Goal: Information Seeking & Learning: Find specific fact

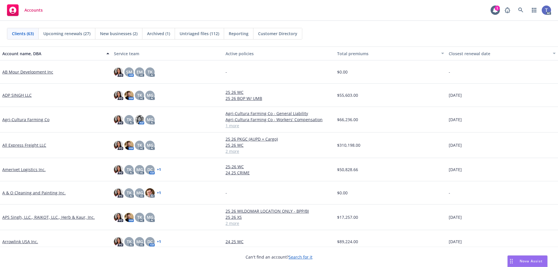
drag, startPoint x: 286, startPoint y: 2, endPoint x: 288, endPoint y: 9, distance: 7.4
click at [287, 2] on div "Accounts 1 AC" at bounding box center [279, 10] width 558 height 21
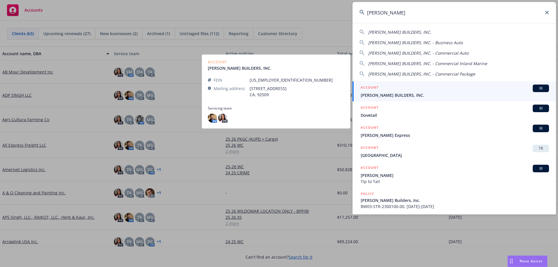
type input "[PERSON_NAME]"
click at [397, 96] on span "D'VEGA BUILDERS, INC." at bounding box center [454, 95] width 188 height 6
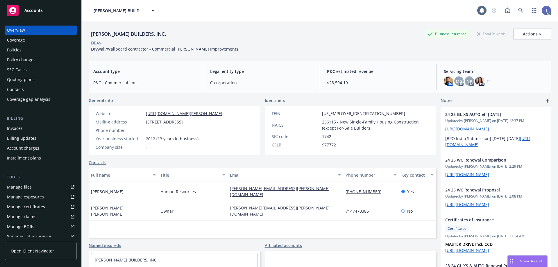
click at [21, 51] on div "Policies" at bounding box center [40, 49] width 67 height 9
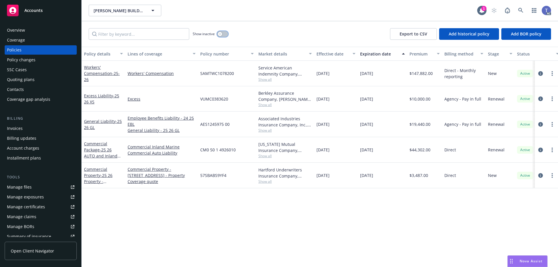
click at [227, 34] on button "button" at bounding box center [222, 34] width 11 height 6
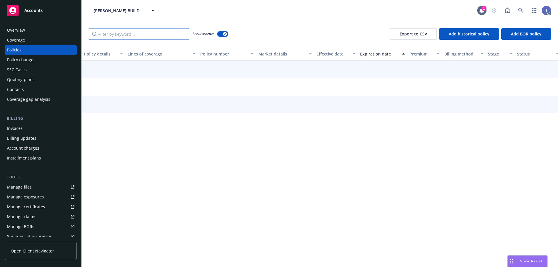
click at [155, 34] on input "Filter by keyword..." at bounding box center [139, 34] width 101 height 12
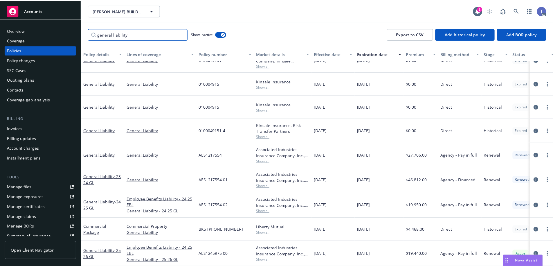
scroll to position [17, 0]
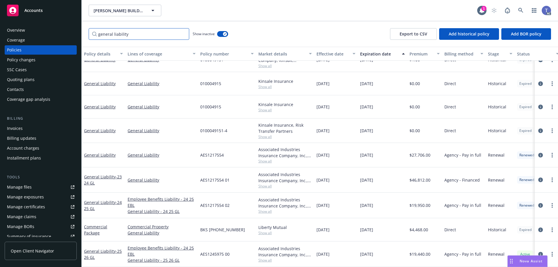
type input "general liability"
click at [270, 209] on span "Show all" at bounding box center [284, 211] width 53 height 5
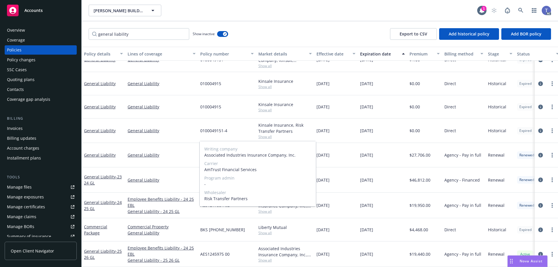
click at [246, 168] on span "AmTrust Financial Services" at bounding box center [257, 169] width 107 height 6
copy span "AmTrust Financial Services"
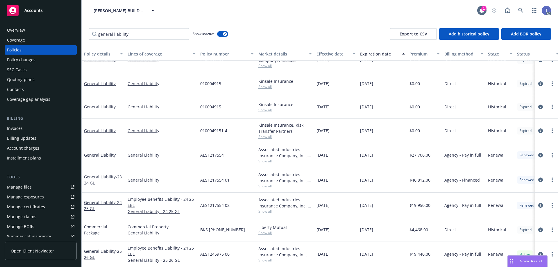
click at [346, 183] on div "03/25/2023" at bounding box center [336, 179] width 44 height 25
click at [219, 202] on span "AES1217554 02" at bounding box center [214, 205] width 29 height 6
copy span "AES1217554 02"
click at [538, 203] on icon "circleInformation" at bounding box center [540, 205] width 5 height 5
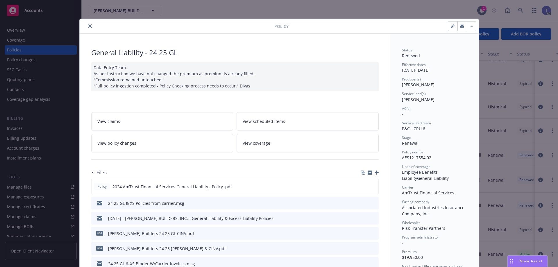
click at [130, 141] on span "View policy changes" at bounding box center [116, 143] width 39 height 6
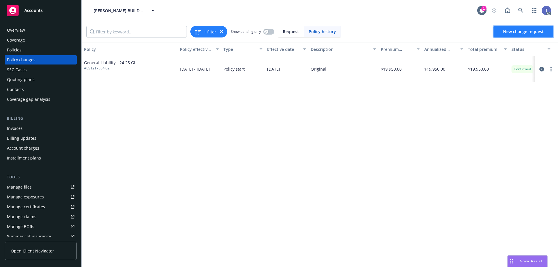
click at [512, 32] on span "New change request" at bounding box center [523, 32] width 41 height 6
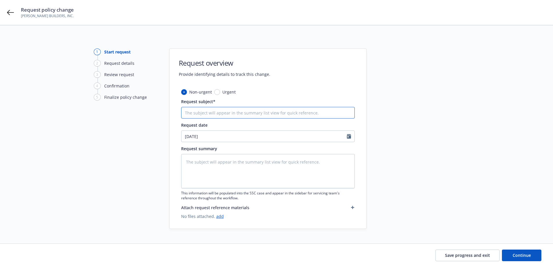
click at [238, 109] on input "Request subject*" at bounding box center [268, 113] width 174 height 12
paste input "24-25 AmTrust Financial Services GL #AES1217554 02 Eff 03-25-24 Final Audit"
type textarea "x"
type input "24-25 AmTrust Financial Services GL #AES1217554 02 Eff 03-25-24 Final Audit"
click at [235, 157] on textarea at bounding box center [268, 171] width 174 height 34
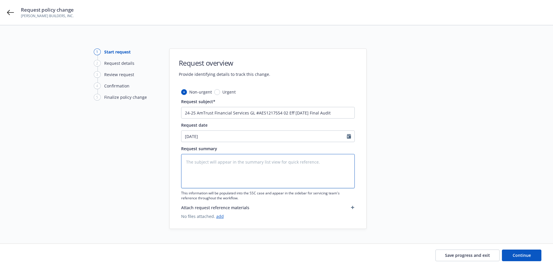
paste textarea "24-25 AmTrust Financial Services GL #AES1217554 02 Eff 03-25-24 Final Audit"
type textarea "x"
type textarea "24-25 AmTrust Financial Services GL #AES1217554 02 Eff 03-25-24 Final Audit"
click at [521, 256] on span "Continue" at bounding box center [522, 255] width 18 height 6
type textarea "x"
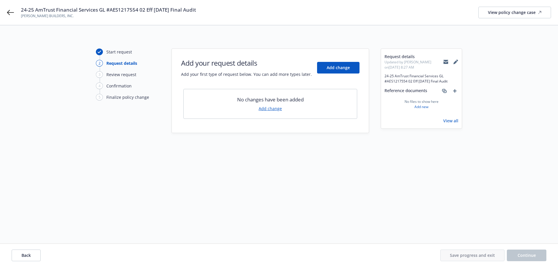
click at [271, 108] on link "Add change" at bounding box center [270, 108] width 23 height 6
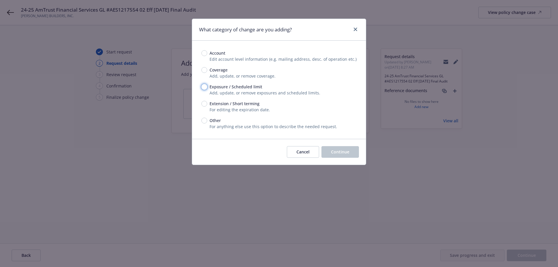
click at [203, 89] on input "Exposure / Scheduled limit" at bounding box center [204, 87] width 6 height 6
radio input "true"
click at [341, 149] on button "Continue" at bounding box center [339, 152] width 37 height 12
type textarea "x"
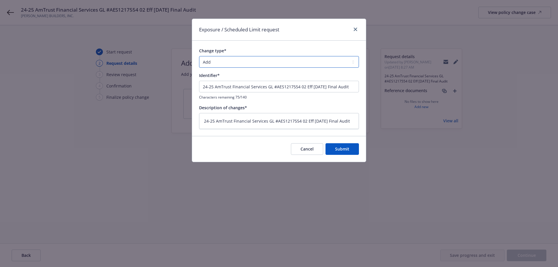
click at [211, 65] on select "Add Audit Change Remove" at bounding box center [279, 62] width 160 height 12
select select "AUDIT"
click at [199, 56] on select "Add Audit Change Remove" at bounding box center [279, 62] width 160 height 12
click at [344, 151] on span "Submit" at bounding box center [342, 149] width 14 height 6
type textarea "x"
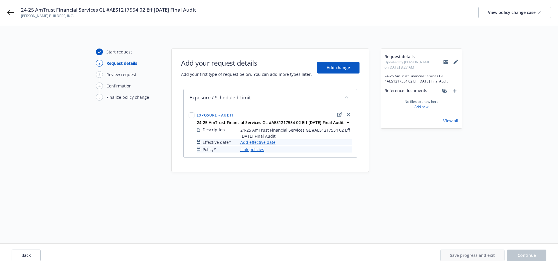
click at [260, 140] on link "Add effective date" at bounding box center [257, 142] width 35 height 6
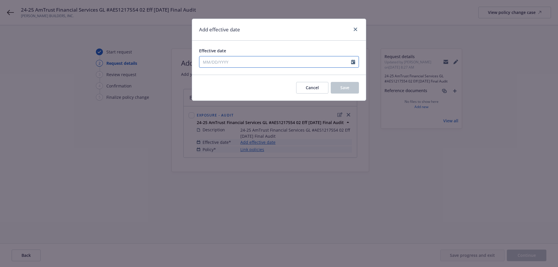
click at [244, 67] on div at bounding box center [279, 62] width 160 height 12
select select "8"
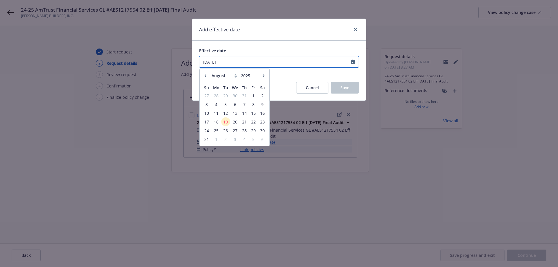
type input "03/25/2024"
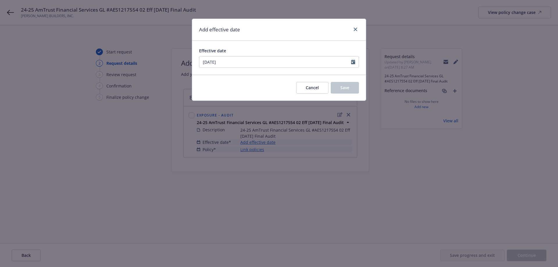
click at [297, 73] on div "Effective date 03/25/2024 January February March April May June July August Sep…" at bounding box center [279, 58] width 174 height 34
click at [346, 92] on button "Save" at bounding box center [345, 88] width 28 height 12
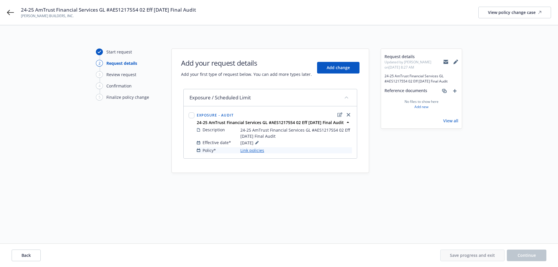
click at [248, 152] on link "Link policies" at bounding box center [252, 150] width 24 height 6
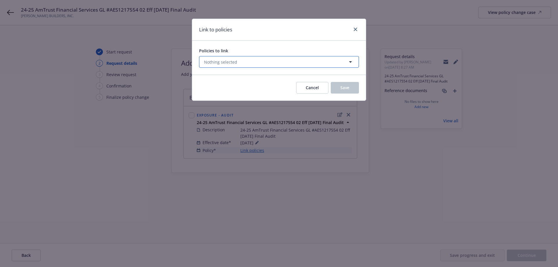
click at [330, 62] on button "Nothing selected" at bounding box center [279, 62] width 160 height 12
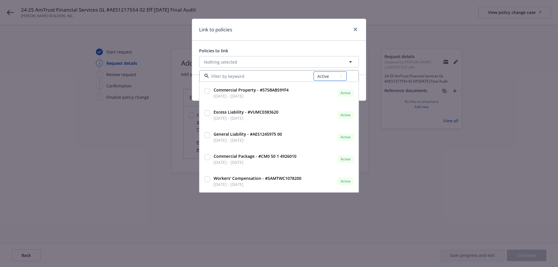
click at [331, 80] on select "All Active Upcoming Expired Cancelled" at bounding box center [329, 75] width 33 height 9
select select "EXPIRED"
click at [314, 71] on select "All Active Upcoming Expired Cancelled" at bounding box center [329, 75] width 33 height 9
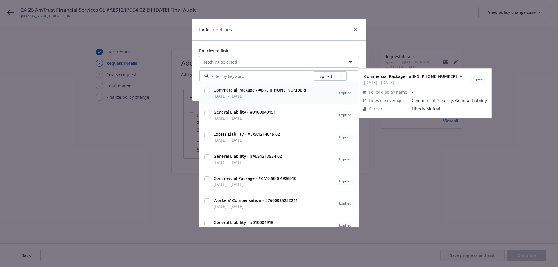
click at [271, 76] on input at bounding box center [261, 76] width 105 height 6
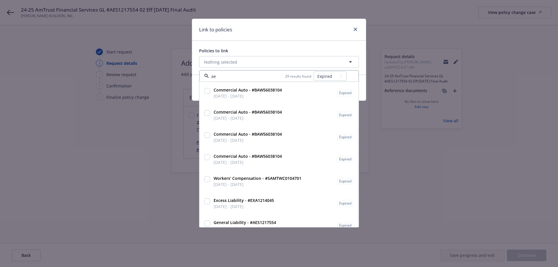
type input "aes"
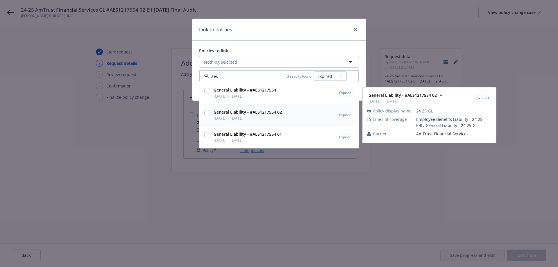
click at [269, 112] on strong "General Liability - #AES1217554 02" at bounding box center [248, 112] width 68 height 6
checkbox input "true"
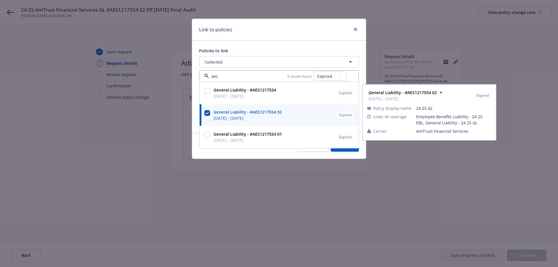
type input "aes"
click at [299, 41] on div "Policies to link 1 selected aes 3 results found All Active Upcoming Expired Can…" at bounding box center [279, 87] width 174 height 92
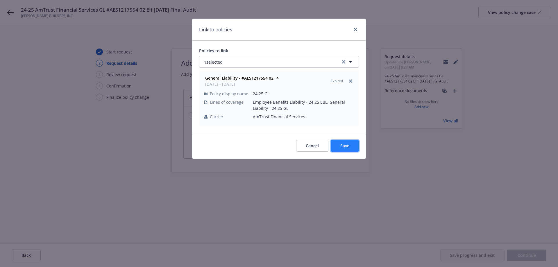
click at [351, 149] on button "Save" at bounding box center [345, 146] width 28 height 12
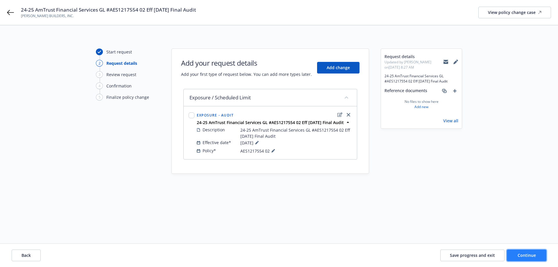
click at [546, 257] on button "Continue" at bounding box center [527, 256] width 40 height 12
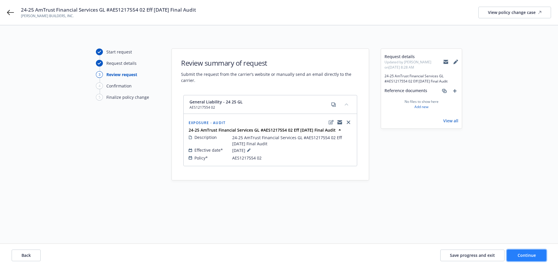
click at [523, 252] on button "Continue" at bounding box center [527, 256] width 40 height 12
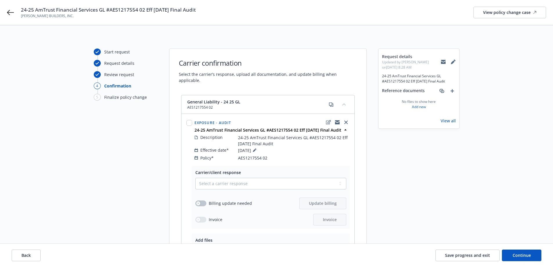
click at [442, 61] on icon at bounding box center [443, 62] width 5 height 5
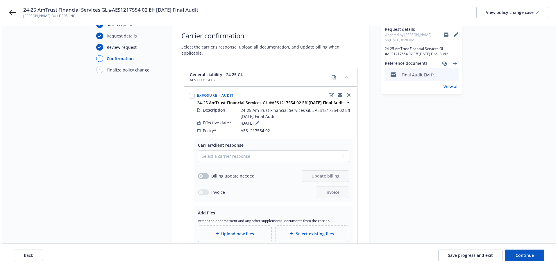
scroll to position [82, 0]
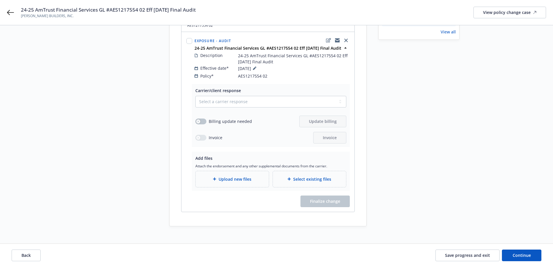
click at [241, 176] on span "Upload new files" at bounding box center [235, 179] width 33 height 6
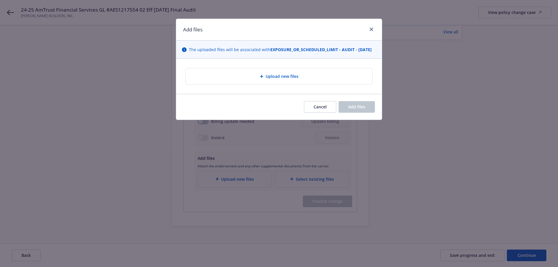
click at [232, 84] on div "Upload new files" at bounding box center [279, 76] width 186 height 16
type textarea "x"
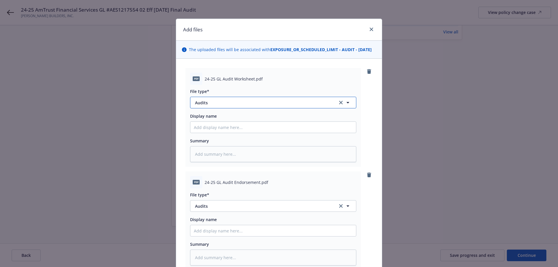
click at [221, 108] on button "Audits" at bounding box center [273, 103] width 166 height 12
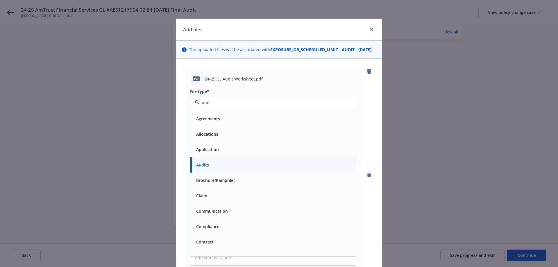
type input "audi"
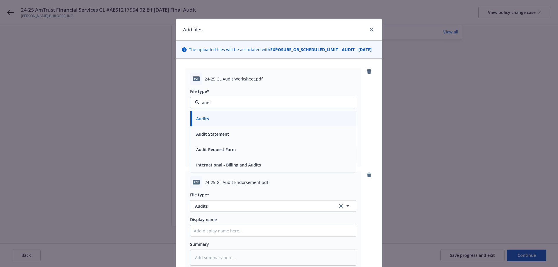
click at [220, 137] on span "Audit Statement" at bounding box center [212, 134] width 33 height 6
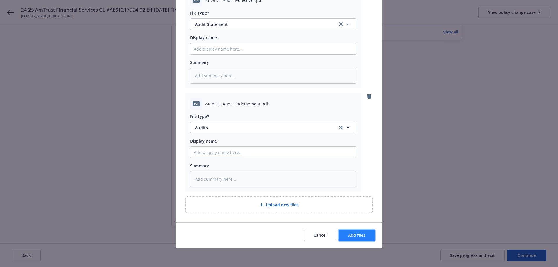
click at [365, 236] on button "Add files" at bounding box center [356, 235] width 36 height 12
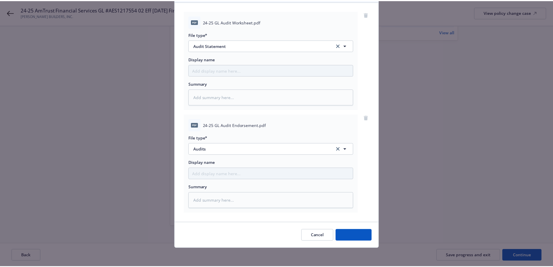
scroll to position [63, 0]
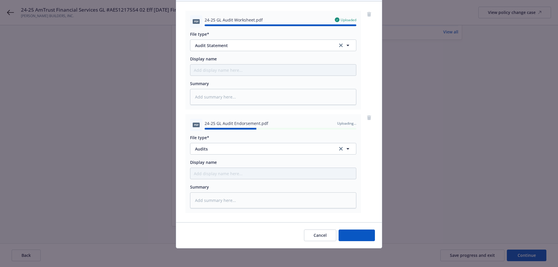
type textarea "x"
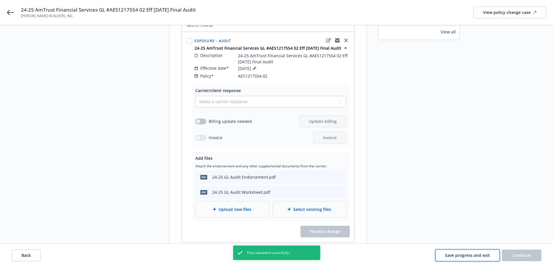
click at [477, 252] on span "Save progress and exit" at bounding box center [467, 255] width 45 height 6
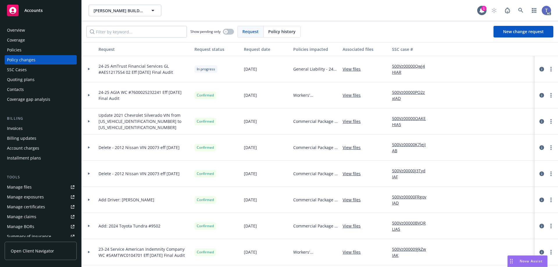
click at [236, 13] on div "D'VEGA BUILDERS, INC. D'VEGA BUILDERS, INC." at bounding box center [283, 11] width 388 height 12
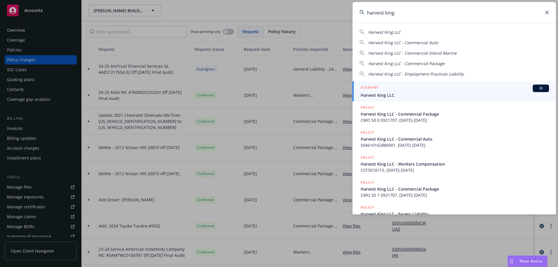
type input "harvest king"
click at [415, 93] on span "Harvest King LLC" at bounding box center [454, 95] width 188 height 6
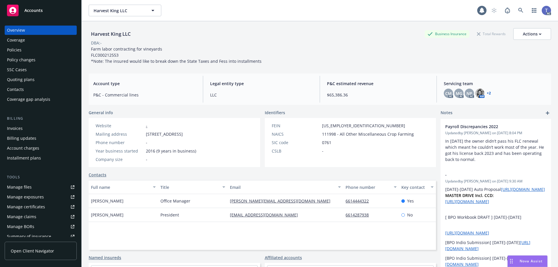
click at [44, 78] on div "Quoting plans" at bounding box center [40, 79] width 67 height 9
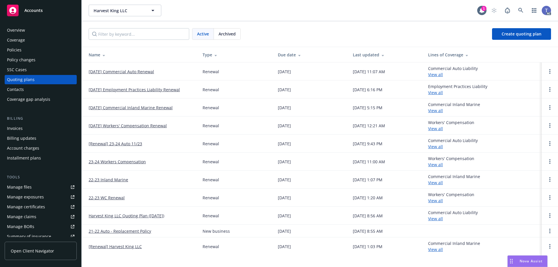
click at [135, 91] on link "10/17/25 Employment Practices Liability Renewal" at bounding box center [134, 90] width 91 height 6
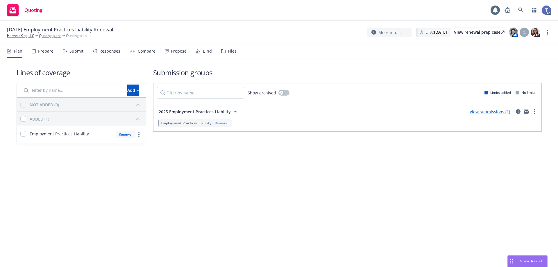
click at [231, 49] on div "Files" at bounding box center [232, 51] width 9 height 5
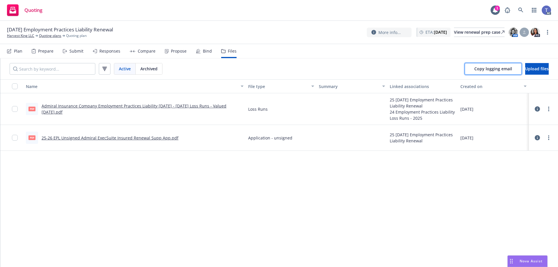
click at [484, 69] on span "Copy logging email" at bounding box center [493, 69] width 38 height 6
click at [457, 37] on div "More info... ETA : October 17, 2025 View renewal prep case AM PD" at bounding box center [454, 32] width 174 height 10
click at [459, 33] on div "View renewal prep case" at bounding box center [479, 32] width 51 height 9
click at [525, 74] on button "Upload files" at bounding box center [537, 69] width 24 height 12
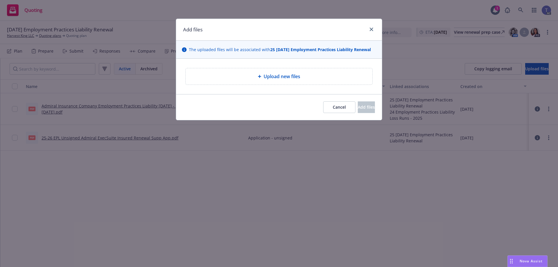
click at [253, 74] on div "Upload new files" at bounding box center [278, 76] width 177 height 7
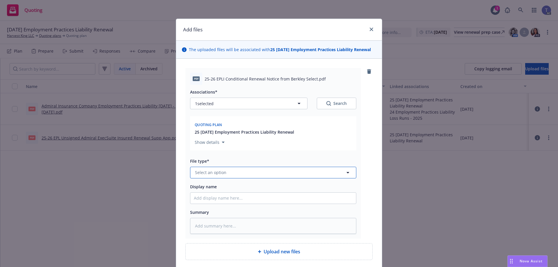
click at [259, 177] on button "Select an option" at bounding box center [273, 173] width 166 height 12
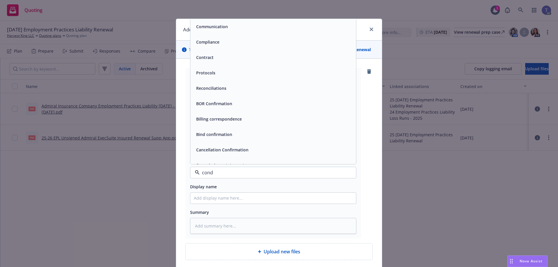
type input "condi"
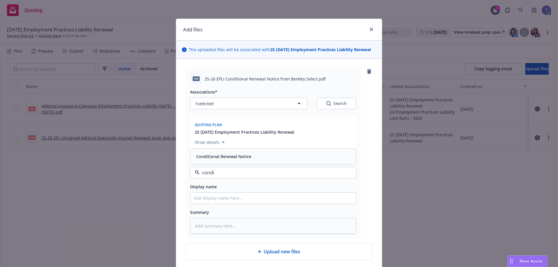
click at [259, 155] on div "Conditional Renewal Notice" at bounding box center [273, 156] width 159 height 8
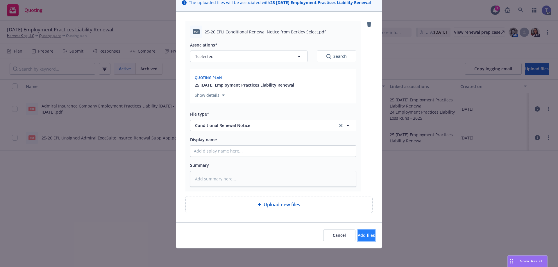
click at [360, 234] on span "Add files" at bounding box center [366, 235] width 17 height 6
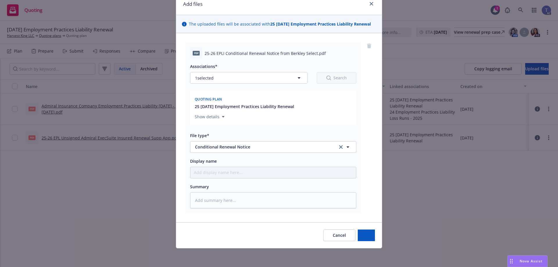
scroll to position [26, 0]
type textarea "x"
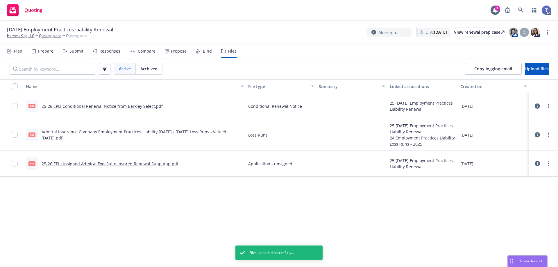
click at [276, 48] on nav "Plan Prepare Submit Responses Compare Propose Bind Files" at bounding box center [279, 51] width 544 height 14
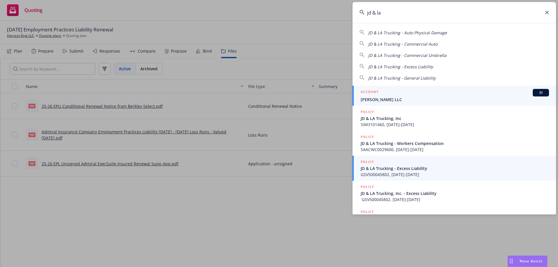
type input "jd & la"
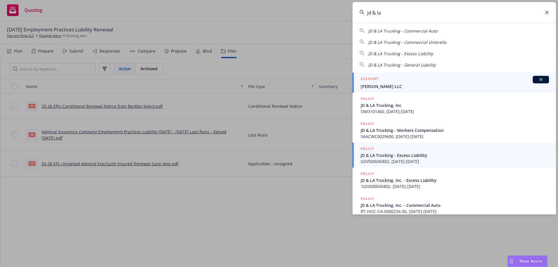
scroll to position [20, 0]
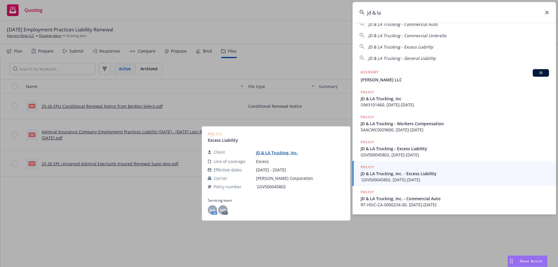
drag, startPoint x: 415, startPoint y: 171, endPoint x: 384, endPoint y: 99, distance: 78.5
click at [384, 99] on span "JD & LA Trucking, Inc" at bounding box center [454, 99] width 188 height 6
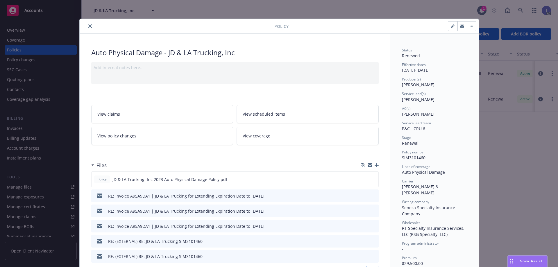
click at [90, 21] on div "Policy" at bounding box center [279, 26] width 399 height 15
click at [89, 24] on button "close" at bounding box center [90, 26] width 7 height 7
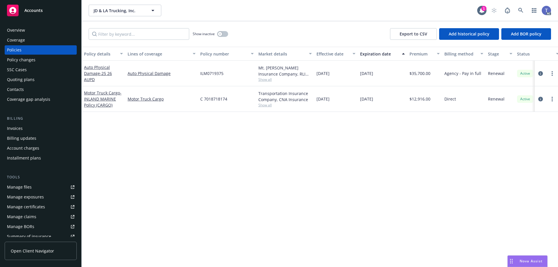
click at [46, 50] on div "Policies" at bounding box center [40, 49] width 67 height 9
click at [218, 32] on button "button" at bounding box center [222, 34] width 11 height 6
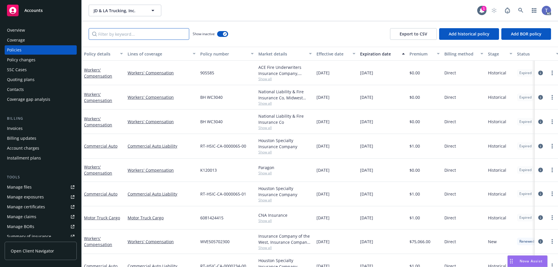
click at [144, 35] on input "Filter by keyword..." at bounding box center [139, 34] width 101 height 12
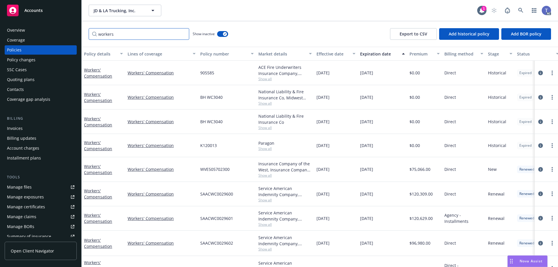
scroll to position [44, 0]
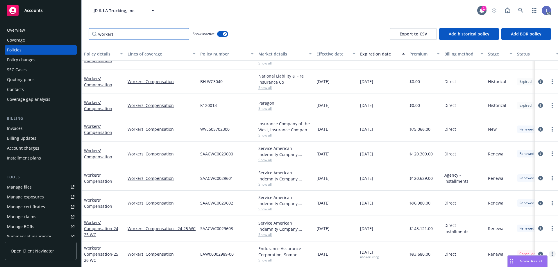
type input "workers"
click at [548, 250] on link "more" at bounding box center [551, 253] width 7 height 7
drag, startPoint x: 518, startPoint y: 240, endPoint x: 509, endPoint y: 232, distance: 11.9
click at [517, 240] on link "Copy logging email" at bounding box center [521, 242] width 68 height 12
click at [538, 252] on icon "circleInformation" at bounding box center [540, 254] width 5 height 5
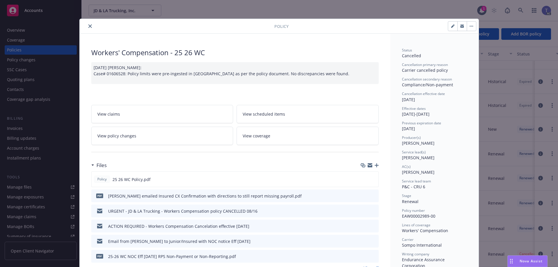
click at [376, 165] on icon "button" at bounding box center [376, 165] width 4 height 4
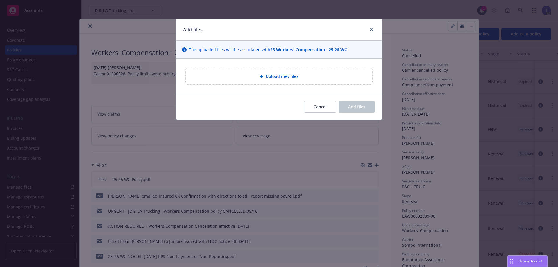
click at [261, 80] on div "Upload new files" at bounding box center [279, 76] width 186 height 16
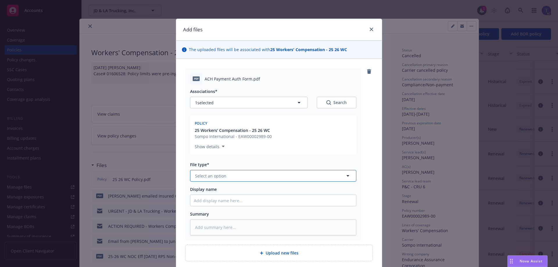
click at [312, 175] on button "Select an option" at bounding box center [273, 176] width 166 height 12
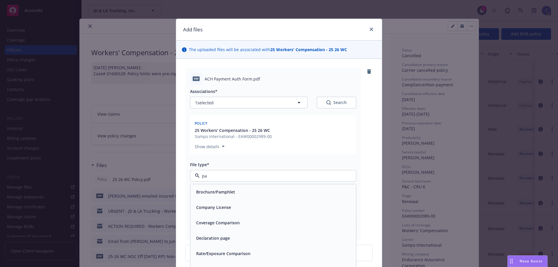
type input "p"
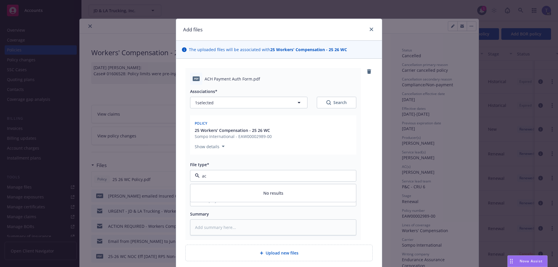
type input "a"
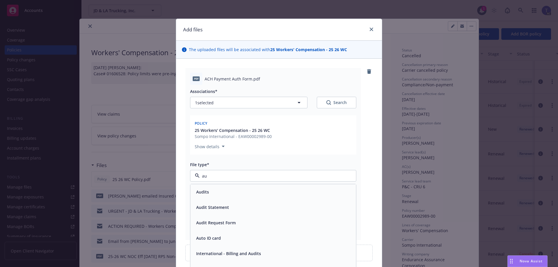
type input "a"
type input "form"
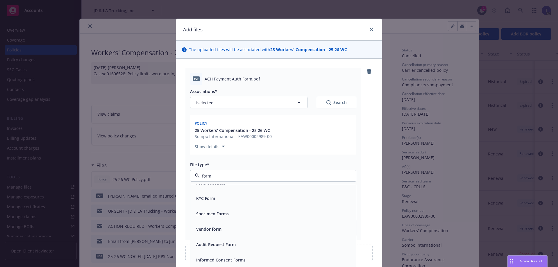
scroll to position [24, 0]
click at [245, 215] on div "Vendor form" at bounding box center [273, 214] width 159 height 8
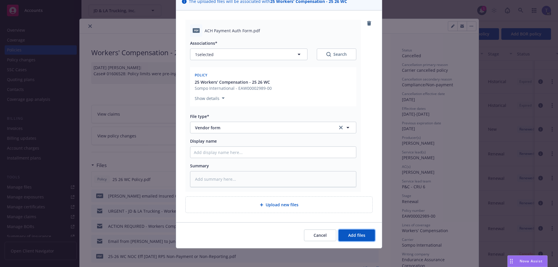
drag, startPoint x: 344, startPoint y: 234, endPoint x: 328, endPoint y: 227, distance: 17.2
click at [344, 234] on button "Add files" at bounding box center [356, 235] width 36 height 12
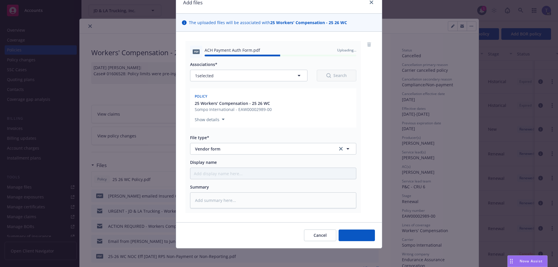
type textarea "x"
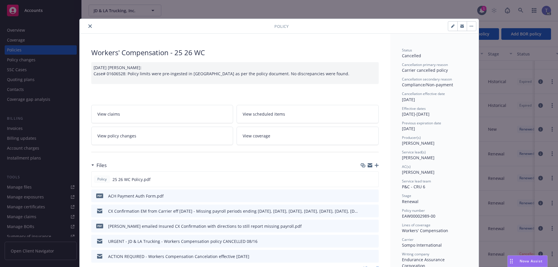
drag, startPoint x: 460, startPoint y: 26, endPoint x: 450, endPoint y: 34, distance: 13.1
click at [460, 26] on icon "button" at bounding box center [461, 25] width 3 height 1
click at [84, 25] on div at bounding box center [178, 26] width 192 height 7
click at [88, 27] on icon "close" at bounding box center [89, 25] width 3 height 3
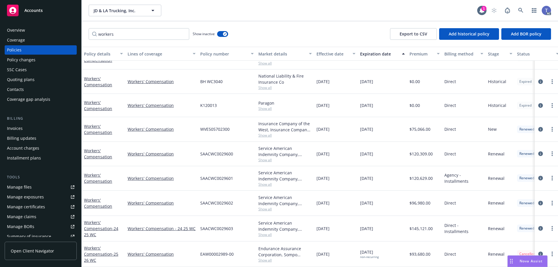
click at [29, 31] on div "Overview" at bounding box center [40, 30] width 67 height 9
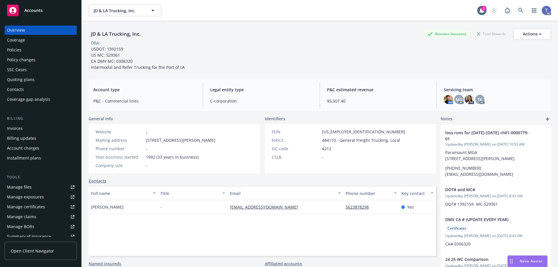
click at [27, 53] on div "Policies" at bounding box center [40, 49] width 67 height 9
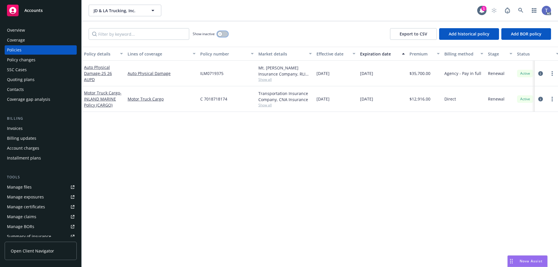
click at [225, 33] on button "button" at bounding box center [222, 34] width 11 height 6
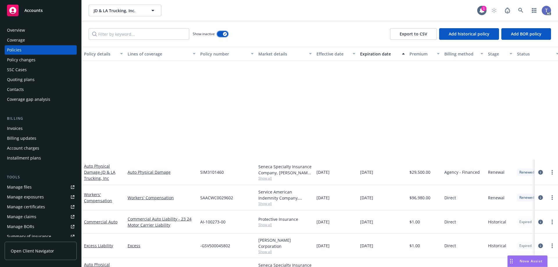
scroll to position [565, 0]
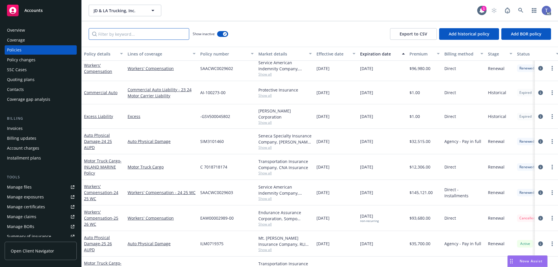
click at [134, 35] on input "Filter by keyword..." at bounding box center [139, 34] width 101 height 12
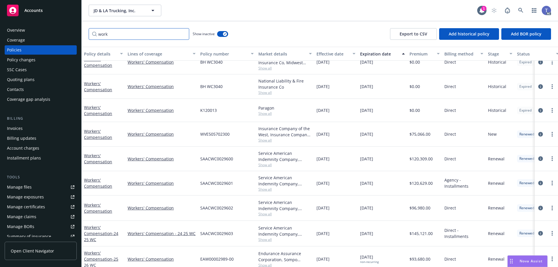
scroll to position [44, 0]
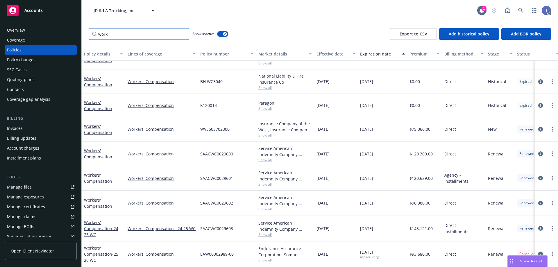
type input "work"
click at [538, 252] on icon "circleInformation" at bounding box center [540, 254] width 5 height 5
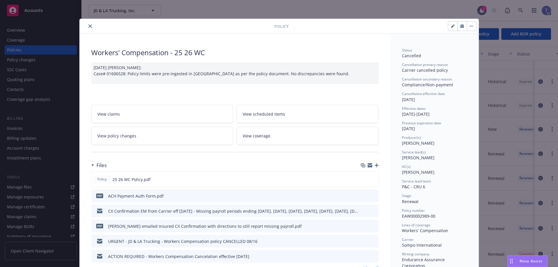
scroll to position [17, 0]
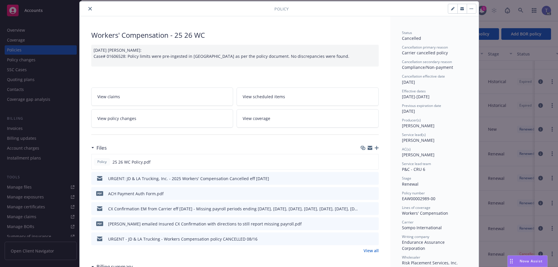
click at [370, 179] on icon "preview file" at bounding box center [372, 178] width 5 height 4
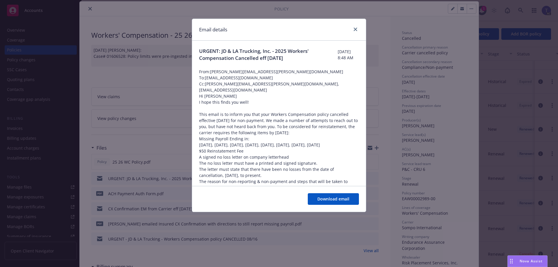
click at [276, 136] on li "Missing Payroll Ending in: 06/27/25, 07/04/25, 07/11/25, 07/18/25, 07/25/25, 08…" at bounding box center [279, 142] width 160 height 12
drag, startPoint x: 217, startPoint y: 101, endPoint x: 206, endPoint y: 98, distance: 11.4
click at [217, 101] on div "Hi Jr, I hope this finds you well! This email is to inform you that your Worker…" at bounding box center [279, 207] width 160 height 229
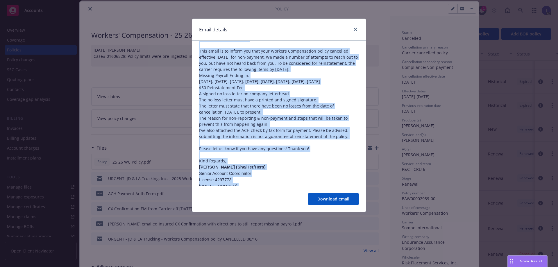
scroll to position [85, 0]
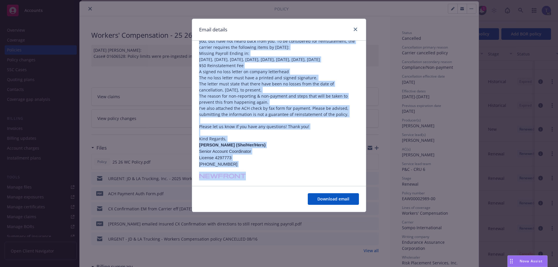
drag, startPoint x: 199, startPoint y: 96, endPoint x: 319, endPoint y: 129, distance: 124.5
click at [319, 129] on div "URGENT: JD & LA Trucking, Inc. - 2025 Workers' Compensation Cancelled eff 08-16…" at bounding box center [279, 99] width 174 height 288
copy div "Hi Jr, I hope this finds you well! This email is to inform you that your Worker…"
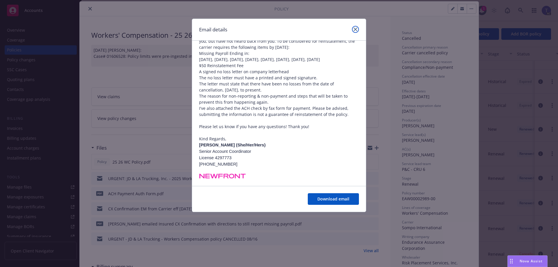
click at [356, 29] on icon "close" at bounding box center [355, 29] width 3 height 3
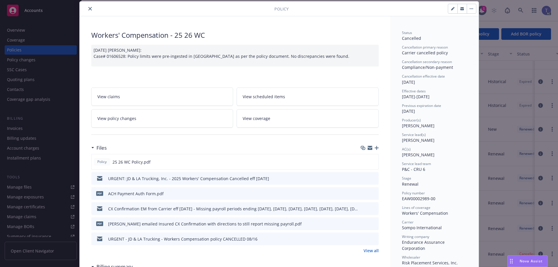
click at [90, 7] on button "close" at bounding box center [90, 8] width 7 height 7
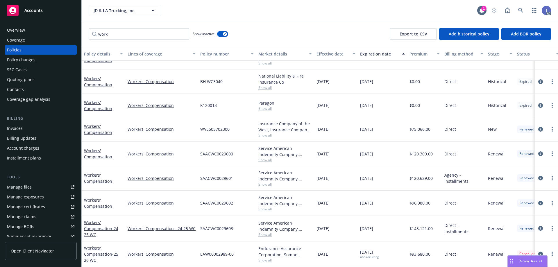
click at [24, 35] on div "Coverage" at bounding box center [16, 39] width 18 height 9
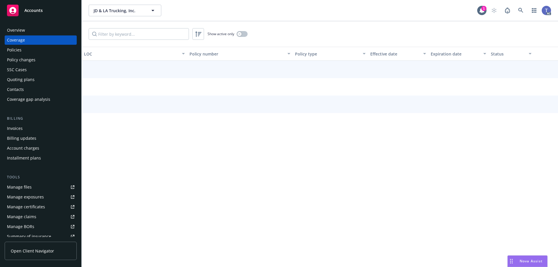
click at [24, 29] on div "Overview" at bounding box center [16, 30] width 18 height 9
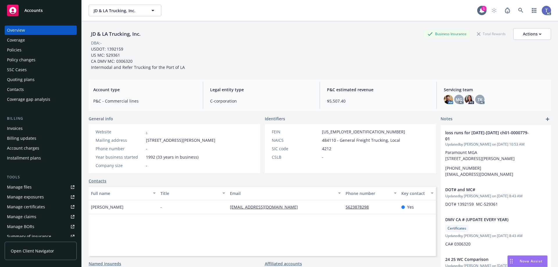
click at [25, 46] on div "Policies" at bounding box center [40, 49] width 67 height 9
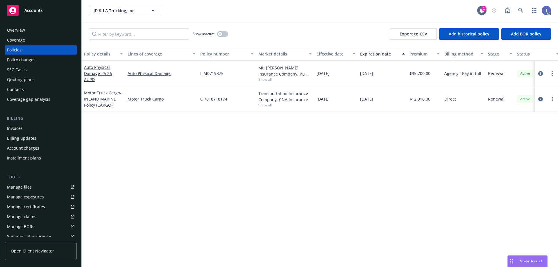
drag, startPoint x: 224, startPoint y: 31, endPoint x: 220, endPoint y: 31, distance: 4.1
click at [224, 31] on div "Show inactive" at bounding box center [210, 34] width 35 height 12
drag, startPoint x: 228, startPoint y: 35, endPoint x: 200, endPoint y: 35, distance: 27.9
click at [227, 34] on button "button" at bounding box center [222, 34] width 11 height 6
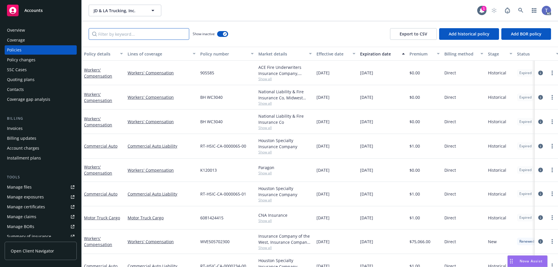
click at [152, 34] on input "Filter by keyword..." at bounding box center [139, 34] width 101 height 12
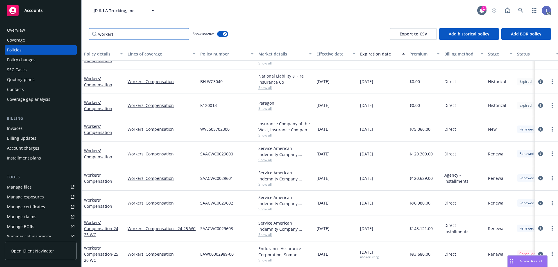
scroll to position [44, 0]
type input "workers"
click at [548, 250] on link "more" at bounding box center [551, 253] width 7 height 7
click at [523, 240] on link "Copy logging email" at bounding box center [521, 242] width 68 height 12
click at [274, 18] on div "JD & LA Trucking, Inc. JD & LA Trucking, Inc. 1 AC" at bounding box center [320, 10] width 476 height 21
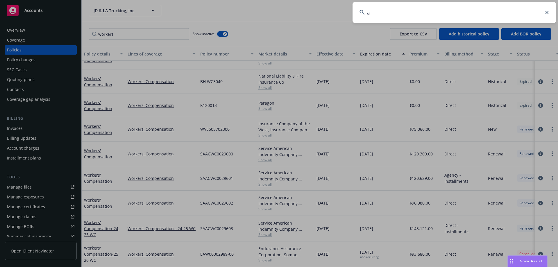
type input "a"
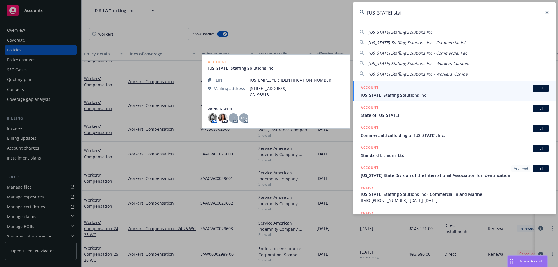
type input "california staf"
click at [398, 90] on div "ACCOUNT BI" at bounding box center [454, 89] width 188 height 8
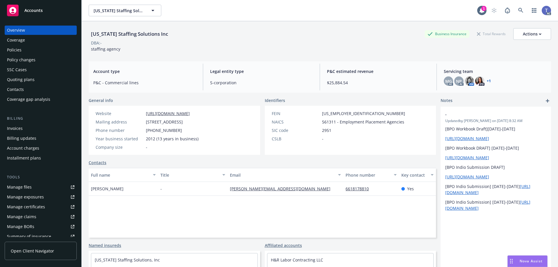
click at [33, 50] on div "Policies" at bounding box center [40, 49] width 67 height 9
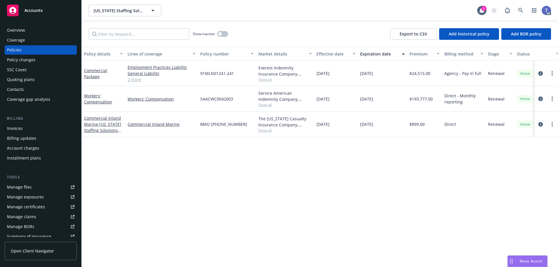
click at [265, 106] on span "Show all" at bounding box center [284, 104] width 53 height 5
click at [192, 171] on div "Policy details Lines of coverage Policy number Market details Effective date Ex…" at bounding box center [320, 157] width 476 height 220
click at [33, 80] on div "Quoting plans" at bounding box center [21, 79] width 28 height 9
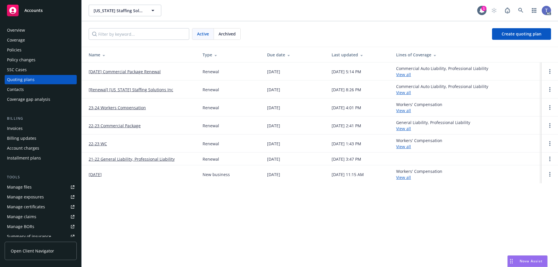
click at [15, 67] on div "SSC Cases" at bounding box center [17, 69] width 20 height 9
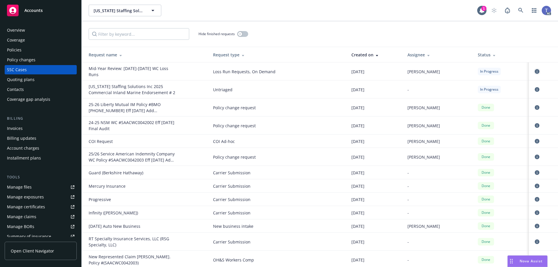
click at [533, 69] on link "circleInformation" at bounding box center [536, 71] width 7 height 7
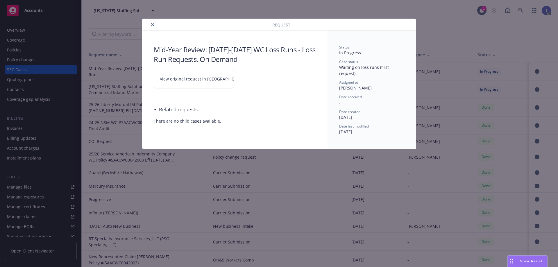
click at [200, 76] on span "View original request in SSC" at bounding box center [204, 79] width 88 height 6
click at [151, 23] on icon "close" at bounding box center [152, 24] width 3 height 3
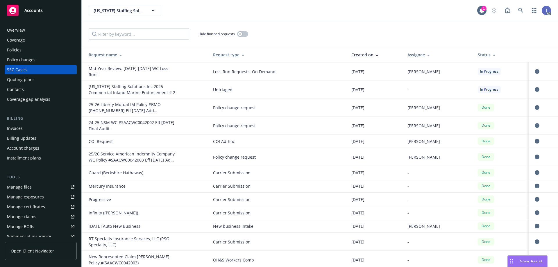
click at [36, 80] on div "Quoting plans" at bounding box center [40, 79] width 67 height 9
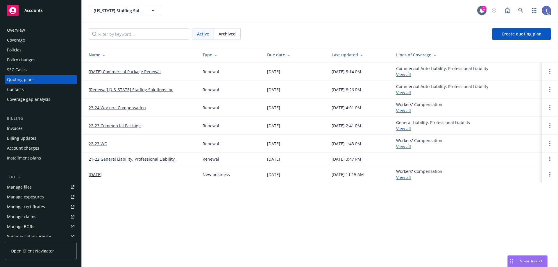
click at [222, 37] on span "Archived" at bounding box center [226, 34] width 17 height 6
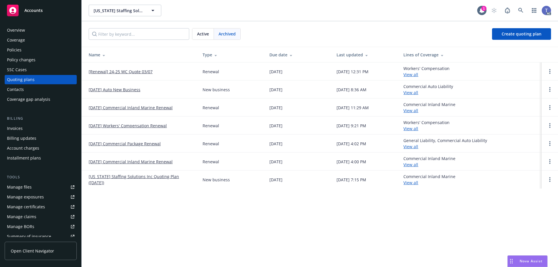
click at [128, 72] on link "[Renewal] 24-25 WC Quote 03/07" at bounding box center [121, 72] width 64 height 6
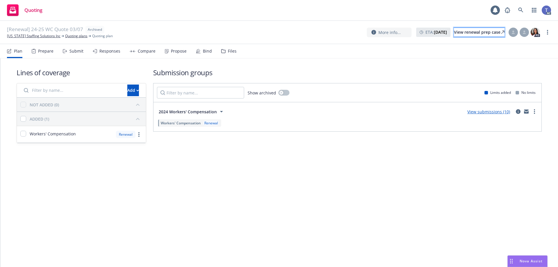
click at [477, 33] on div "View renewal prep case" at bounding box center [479, 32] width 51 height 9
click at [36, 35] on link "California Staffing Solutions Inc" at bounding box center [33, 35] width 53 height 5
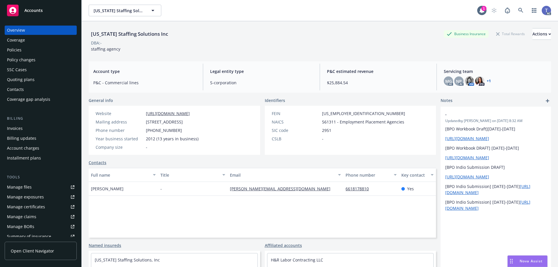
drag, startPoint x: 30, startPoint y: 46, endPoint x: 34, endPoint y: 48, distance: 5.2
click at [30, 46] on div "Policies" at bounding box center [40, 49] width 67 height 9
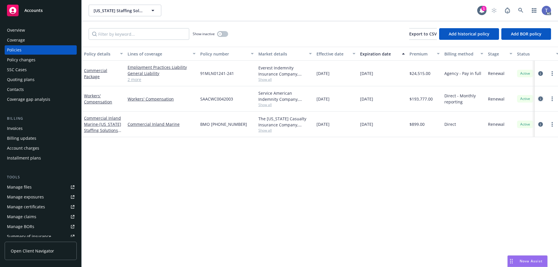
click at [541, 97] on icon "circleInformation" at bounding box center [540, 98] width 5 height 5
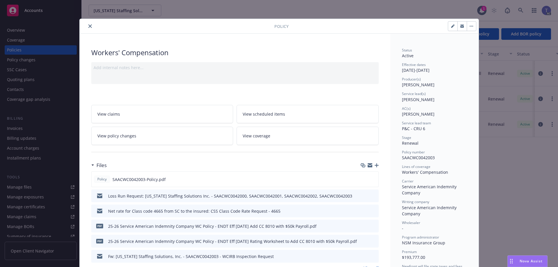
click at [368, 165] on icon "button" at bounding box center [369, 164] width 5 height 2
click at [88, 27] on icon "close" at bounding box center [89, 25] width 3 height 3
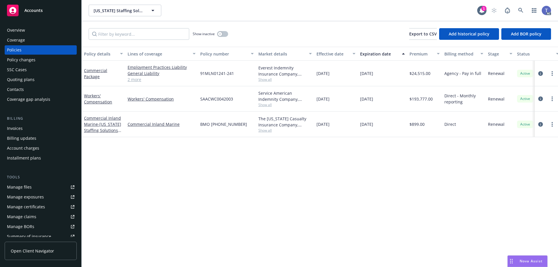
click at [325, 32] on div "Show inactive Export to CSV Add historical policy Add BOR policy" at bounding box center [320, 34] width 476 height 26
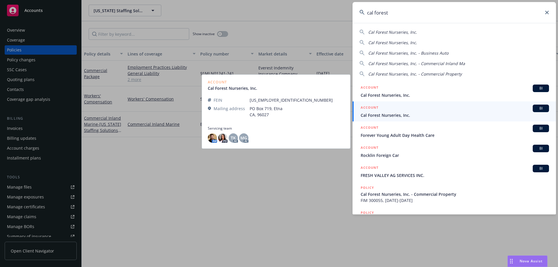
type input "cal forest"
click at [389, 109] on div "ACCOUNT BI" at bounding box center [454, 109] width 188 height 8
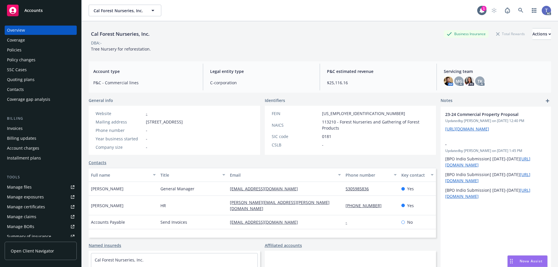
click at [23, 46] on div "Policies" at bounding box center [40, 49] width 67 height 9
